Goal: Task Accomplishment & Management: Manage account settings

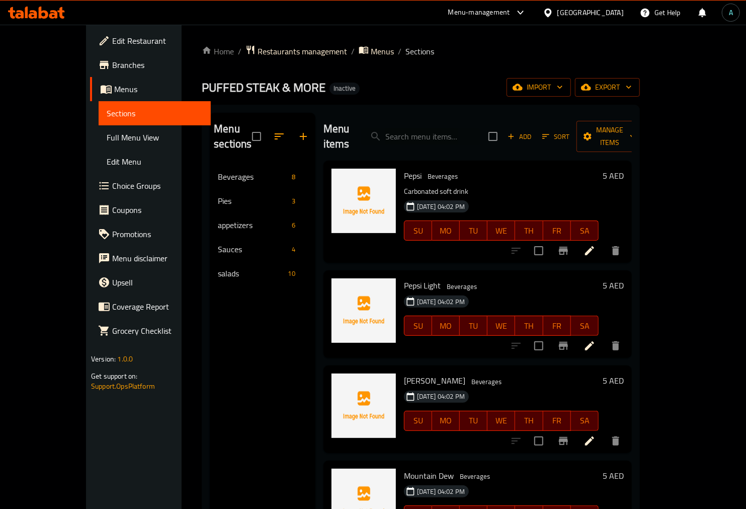
click at [112, 38] on span "Edit Restaurant" at bounding box center [157, 41] width 91 height 12
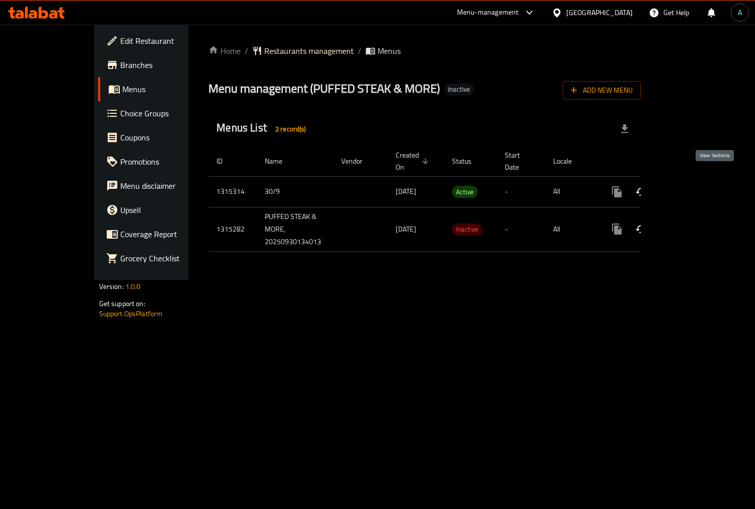
click at [695, 186] on icon "enhanced table" at bounding box center [689, 192] width 12 height 12
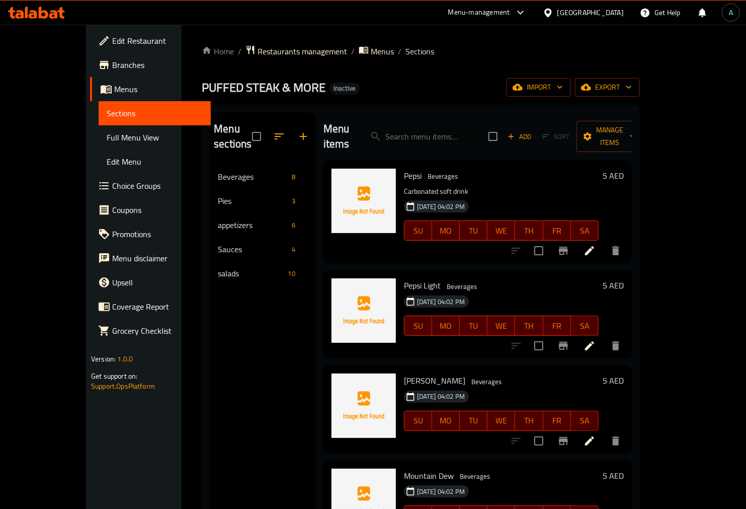
click at [210, 282] on div "Menu sections Beverages 8 Pies 3 appetizers 6 Sauces 4 salads 10" at bounding box center [263, 367] width 106 height 509
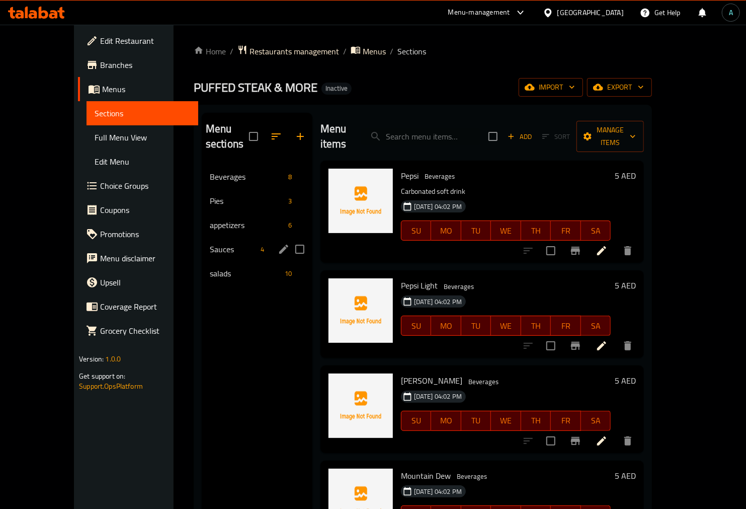
click at [202, 244] on div "Sauces 4" at bounding box center [257, 249] width 111 height 24
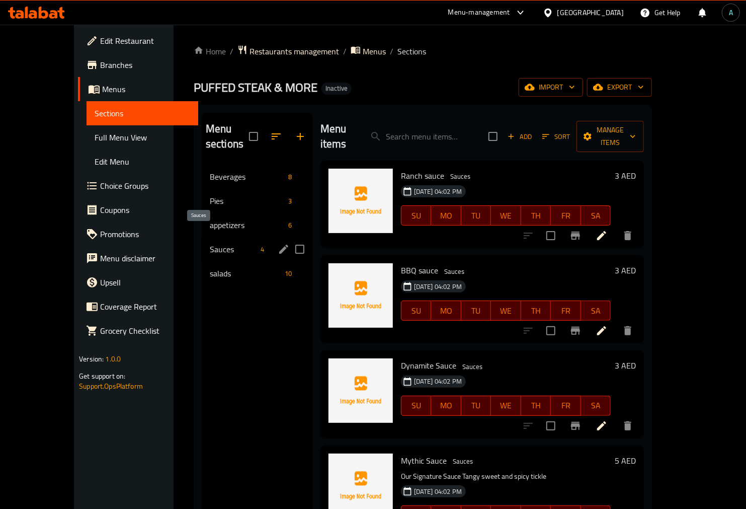
click at [202, 237] on div "Sauces 4" at bounding box center [257, 249] width 111 height 24
click at [210, 219] on span "appetizers" at bounding box center [233, 225] width 47 height 12
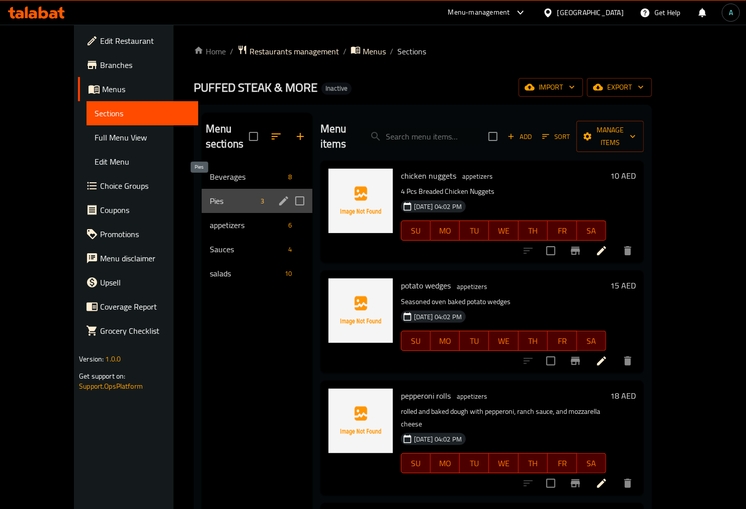
click at [210, 195] on span "Pies" at bounding box center [233, 201] width 47 height 12
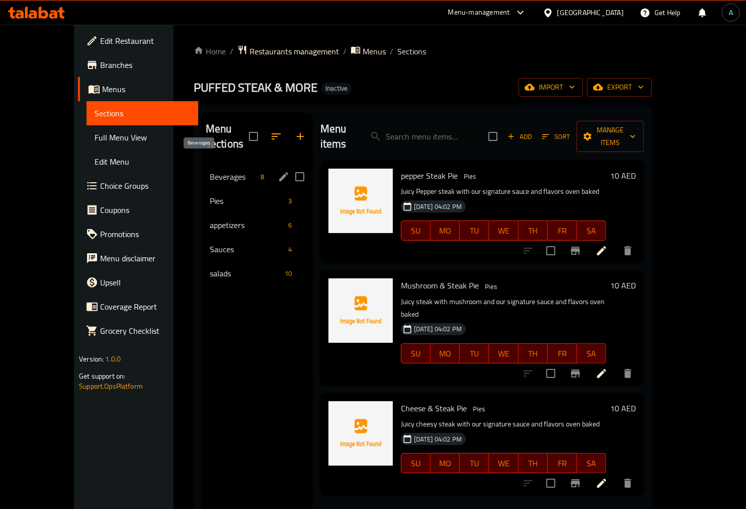
click at [210, 171] on span "Beverages" at bounding box center [233, 177] width 47 height 12
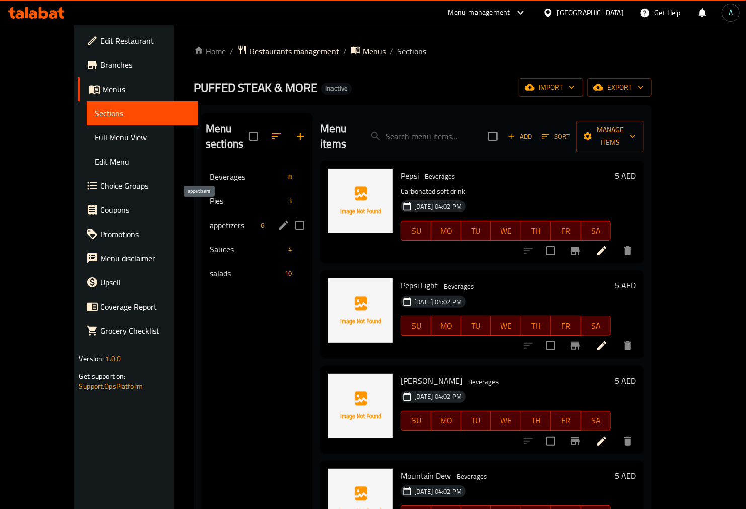
click at [210, 219] on span "appetizers" at bounding box center [233, 225] width 47 height 12
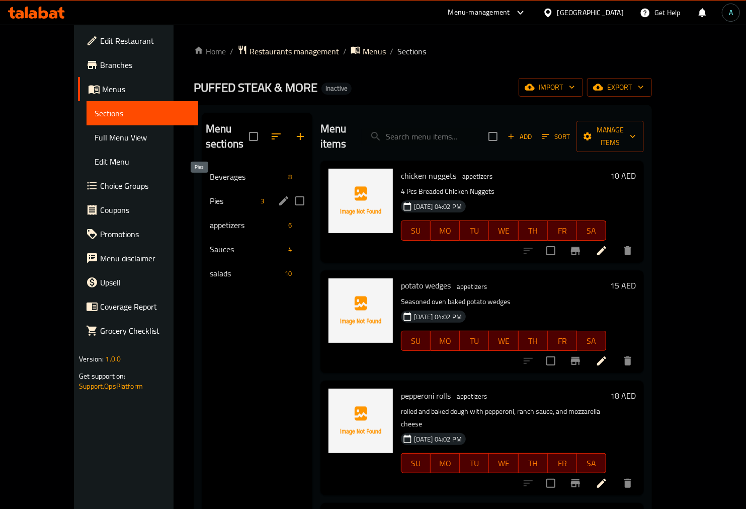
click at [210, 195] on span "Pies" at bounding box center [233, 201] width 47 height 12
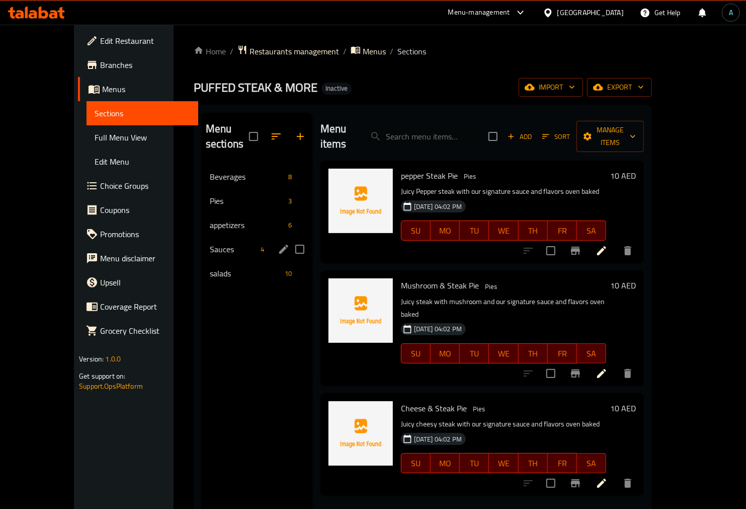
click at [209, 237] on div "Sauces 4" at bounding box center [257, 249] width 111 height 24
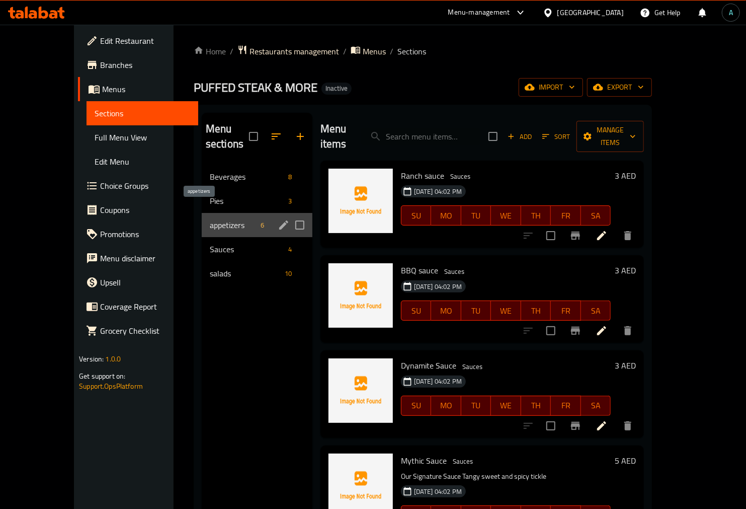
click at [212, 219] on span "appetizers" at bounding box center [233, 225] width 47 height 12
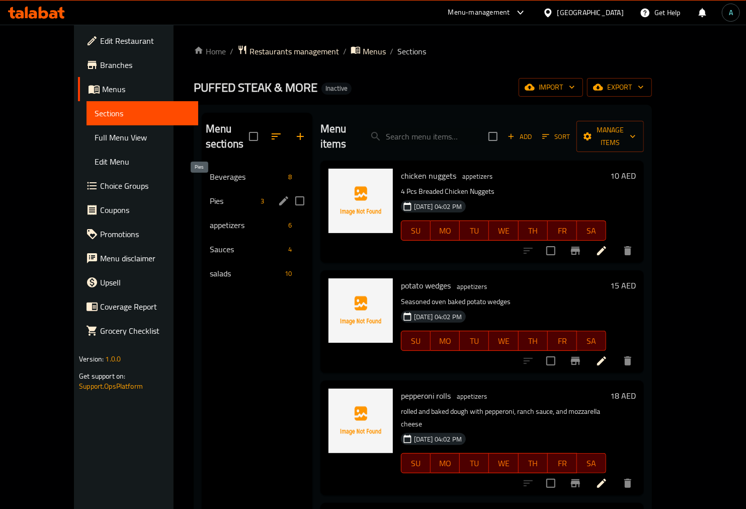
click at [215, 195] on span "Pies" at bounding box center [233, 201] width 47 height 12
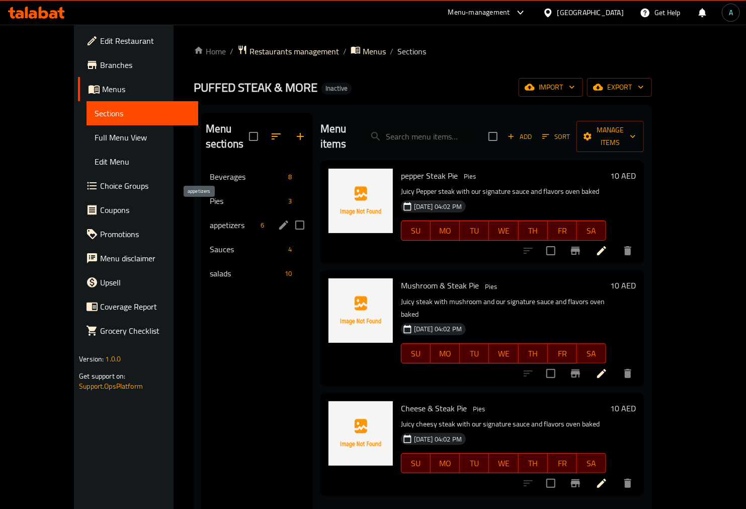
click at [214, 219] on span "appetizers" at bounding box center [233, 225] width 47 height 12
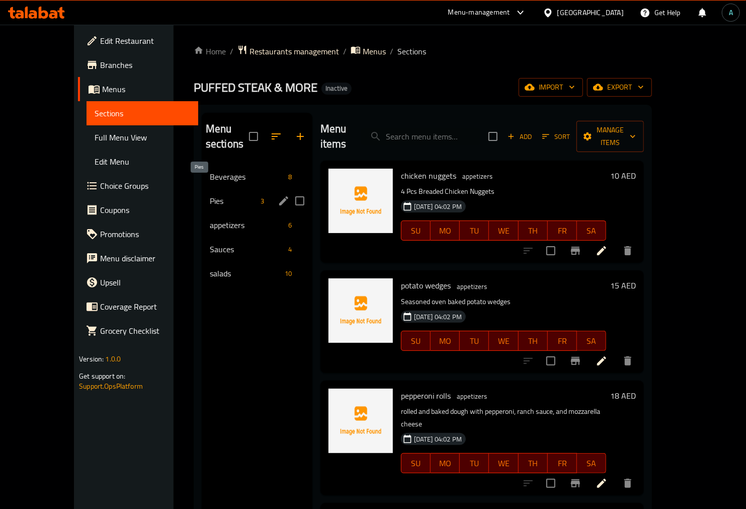
click at [210, 195] on span "Pies" at bounding box center [233, 201] width 47 height 12
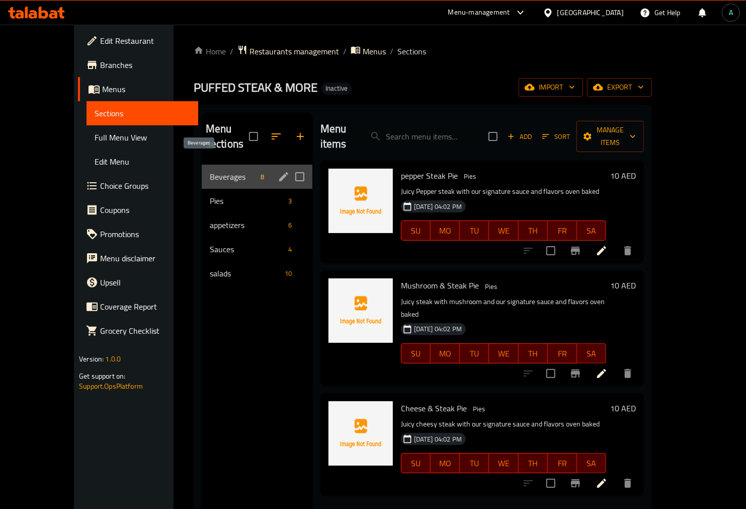
click at [210, 171] on span "Beverages" at bounding box center [233, 177] width 47 height 12
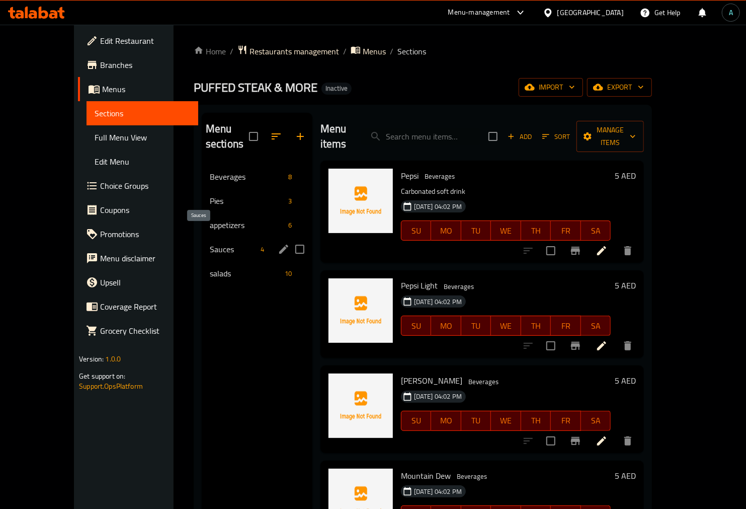
click at [210, 243] on span "Sauces" at bounding box center [233, 249] width 47 height 12
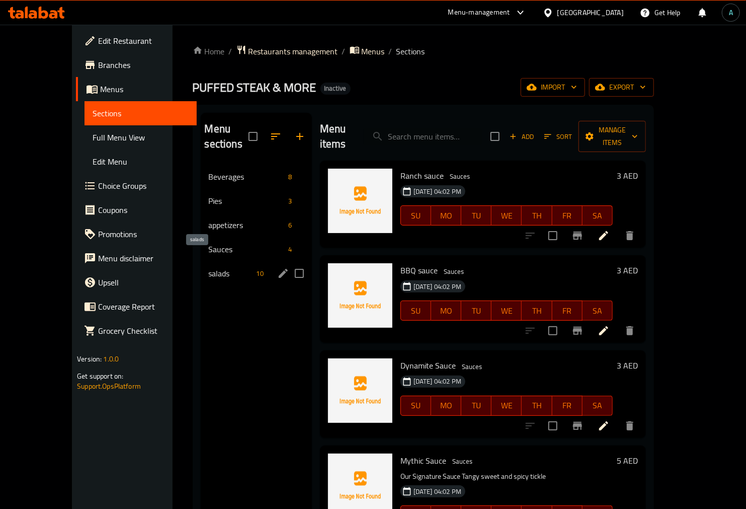
click at [209, 267] on span "salads" at bounding box center [231, 273] width 44 height 12
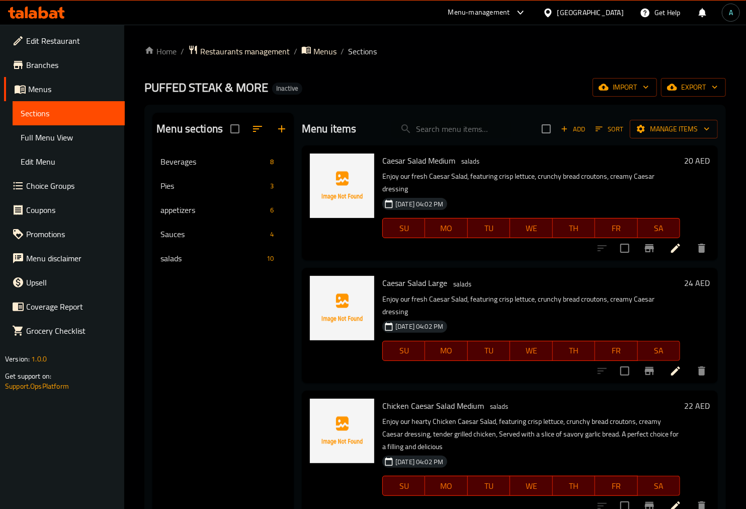
click at [56, 135] on span "Full Menu View" at bounding box center [69, 137] width 96 height 12
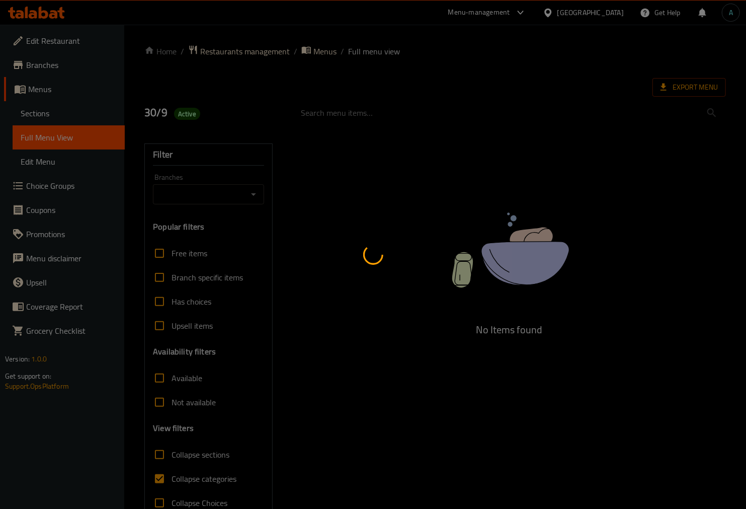
click at [178, 475] on div at bounding box center [373, 254] width 746 height 509
click at [180, 475] on div at bounding box center [373, 254] width 746 height 509
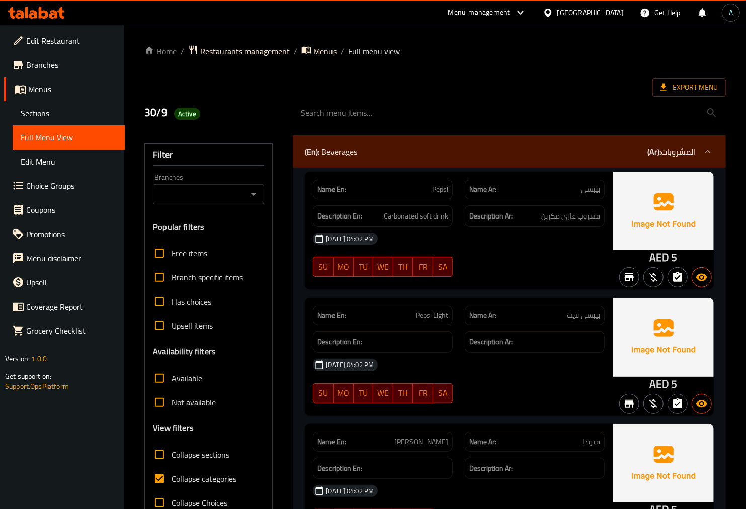
click at [193, 485] on span "Collapse categories" at bounding box center [204, 479] width 65 height 12
click at [172, 485] on input "Collapse categories" at bounding box center [159, 479] width 24 height 24
checkbox input "false"
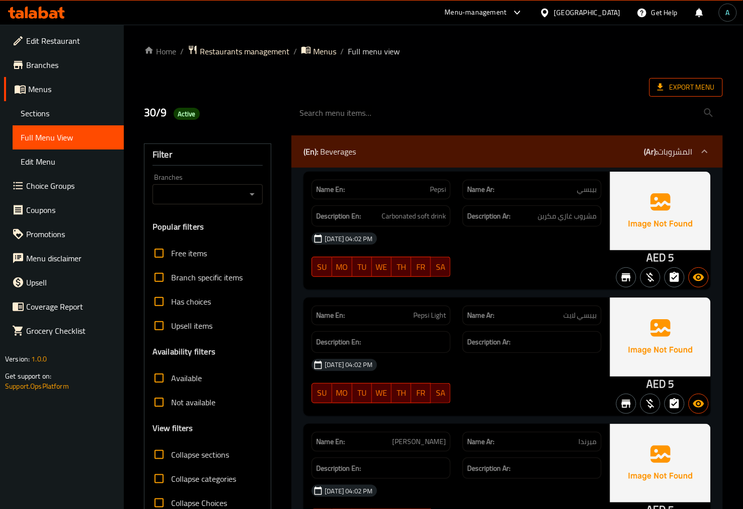
click at [660, 88] on icon at bounding box center [660, 87] width 10 height 10
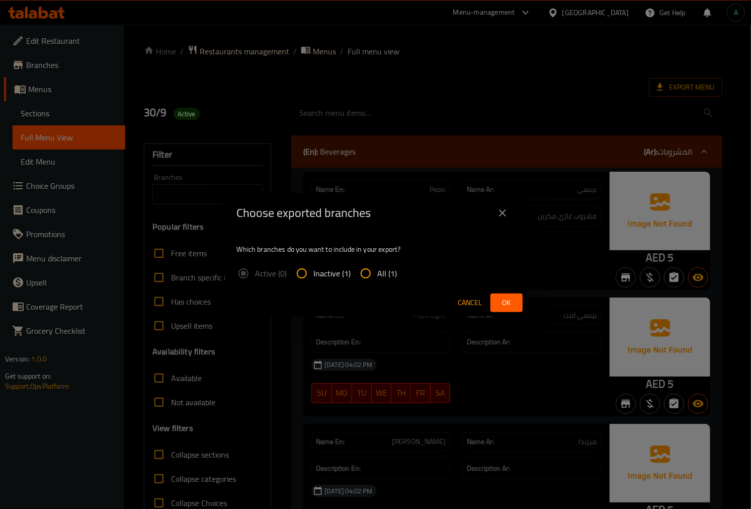
drag, startPoint x: 358, startPoint y: 266, endPoint x: 367, endPoint y: 267, distance: 9.7
click at [360, 266] on input "All (1)" at bounding box center [366, 273] width 24 height 24
radio input "true"
drag, startPoint x: 506, startPoint y: 292, endPoint x: 509, endPoint y: 297, distance: 5.4
click at [506, 293] on div "Cancel Ok" at bounding box center [376, 302] width 302 height 27
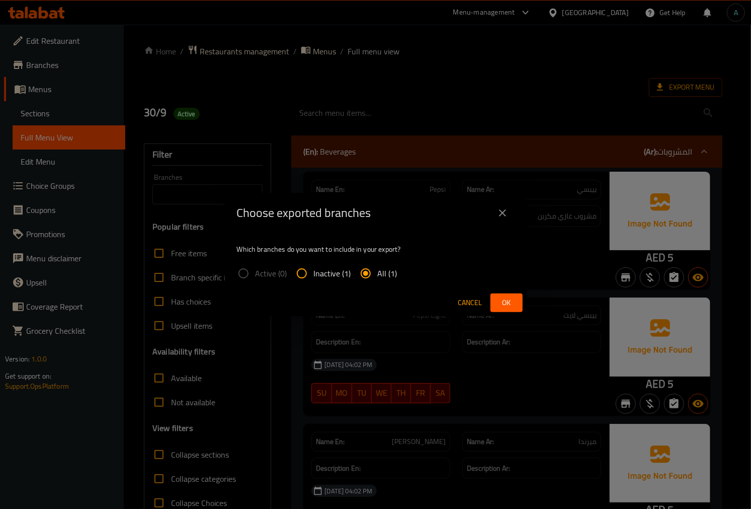
click at [509, 297] on span "Ok" at bounding box center [507, 302] width 16 height 13
